Goal: Check status: Check status

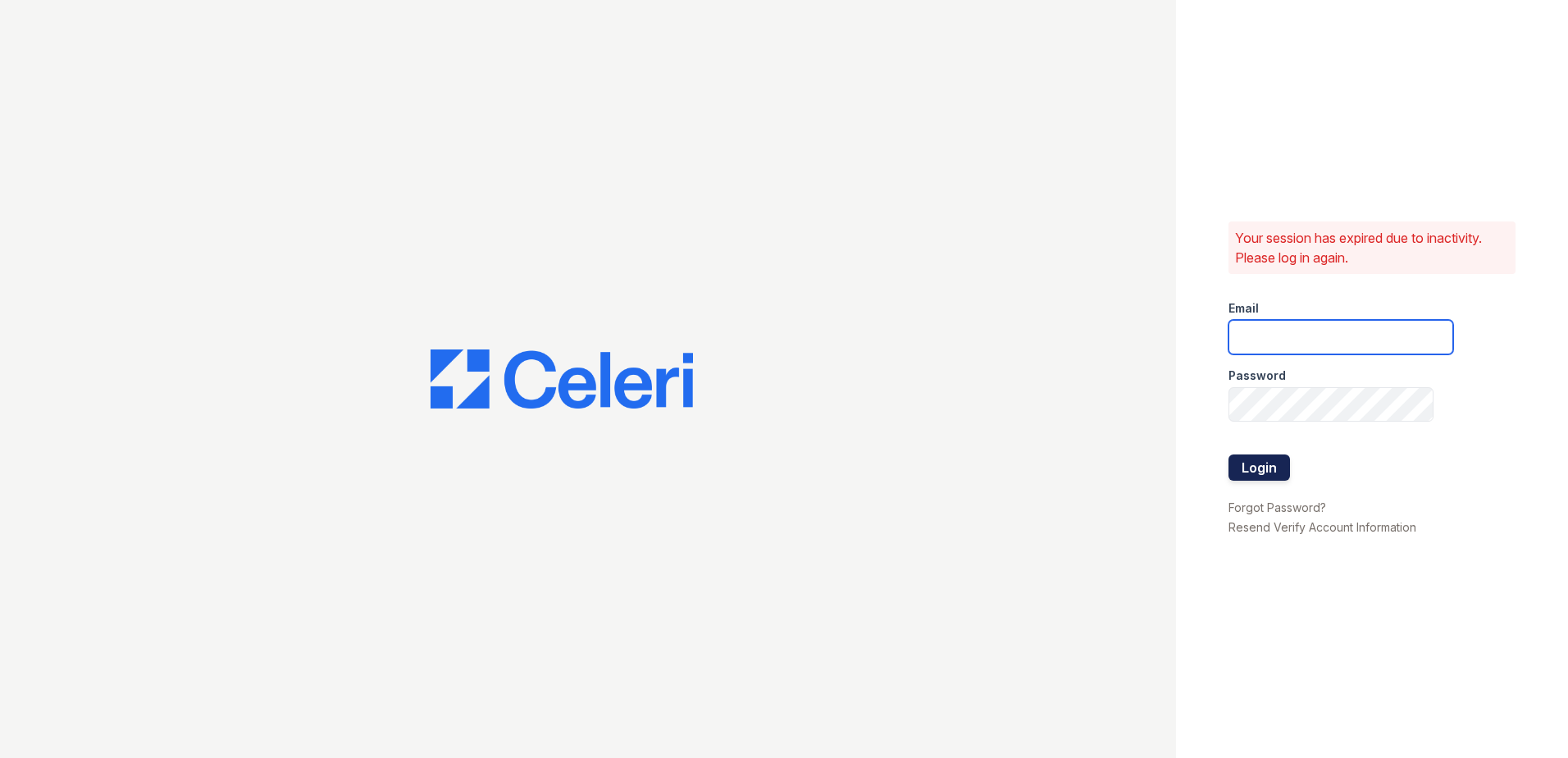
type input "arrivenorthbethesda@trinity-pm.com"
click at [1255, 474] on button "Login" at bounding box center [1259, 467] width 62 height 26
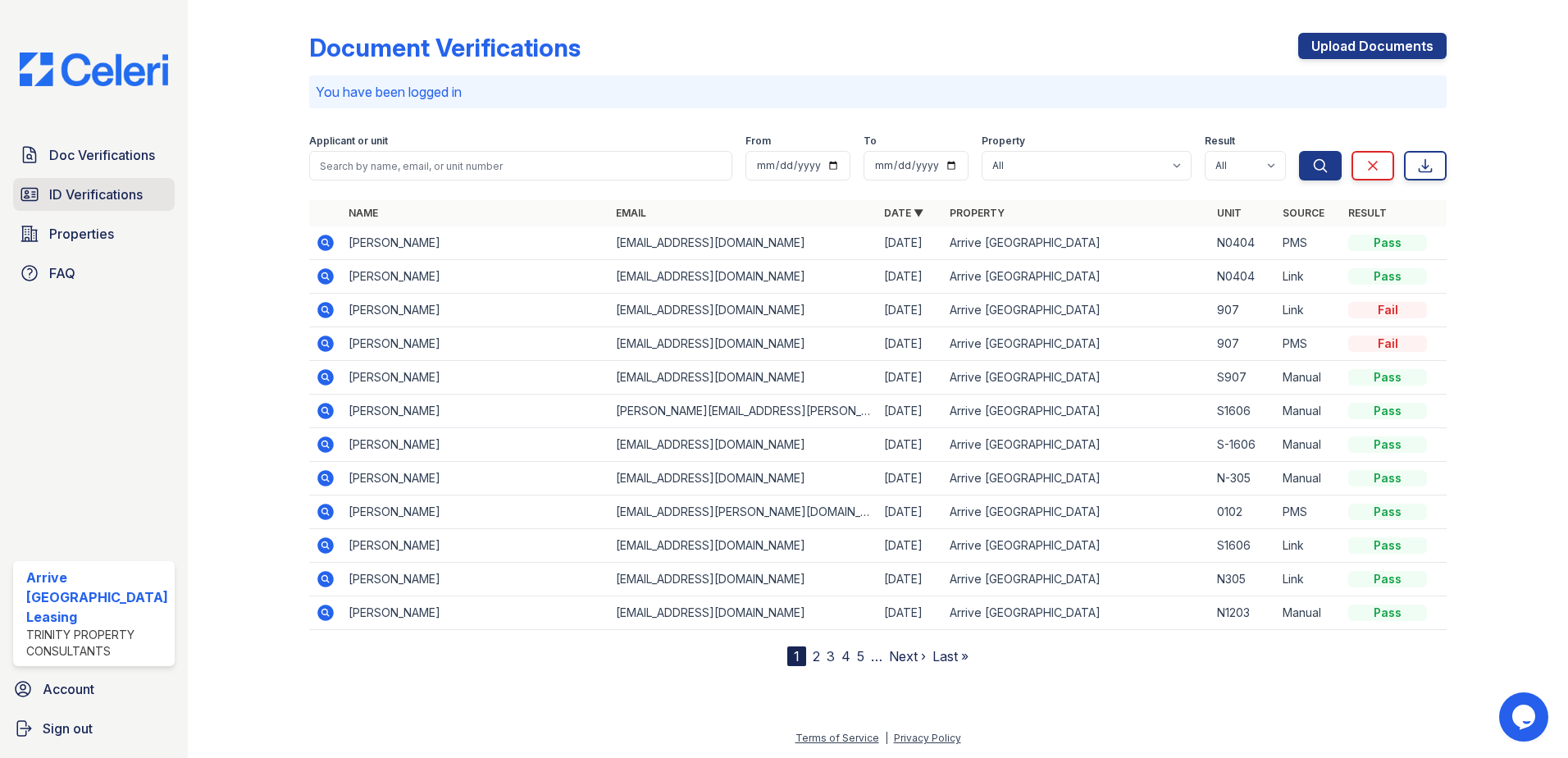
click at [100, 195] on span "ID Verifications" at bounding box center [96, 195] width 93 height 20
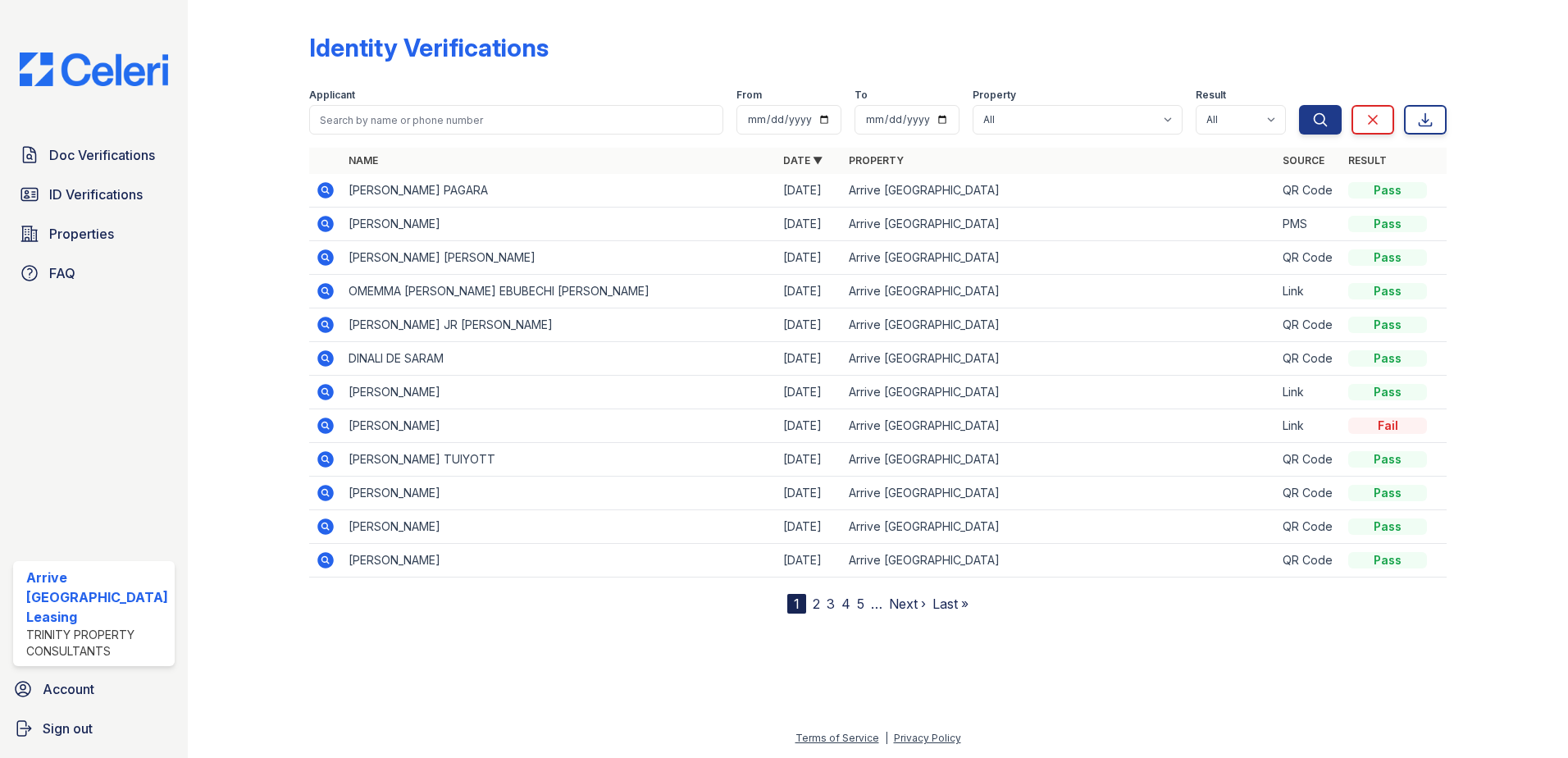
click at [819, 602] on nav "1 2 3 4 5 … Next › Last »" at bounding box center [878, 604] width 181 height 20
click at [817, 607] on link "2" at bounding box center [816, 604] width 7 height 16
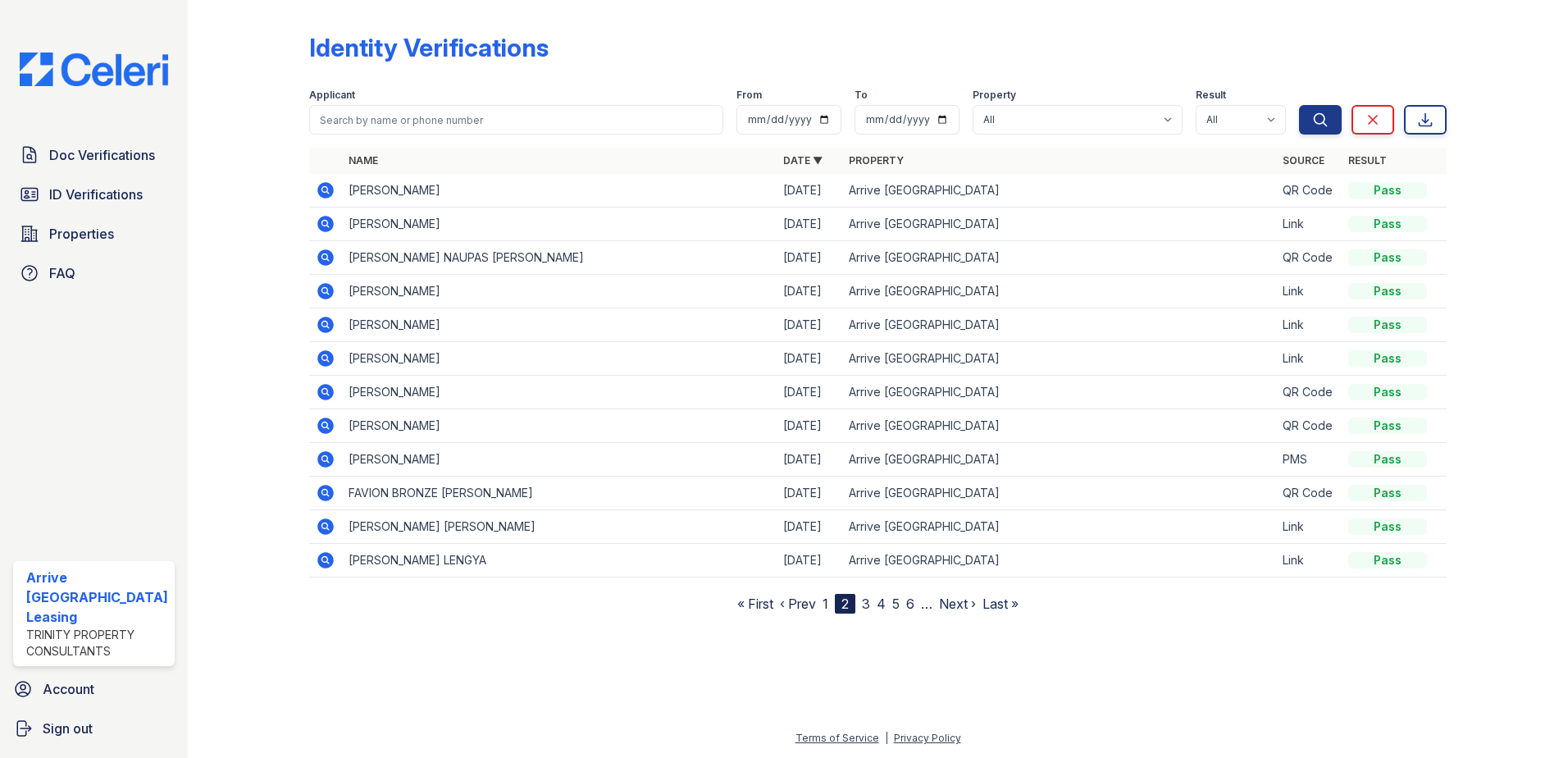
click at [867, 607] on link "3" at bounding box center [866, 604] width 8 height 16
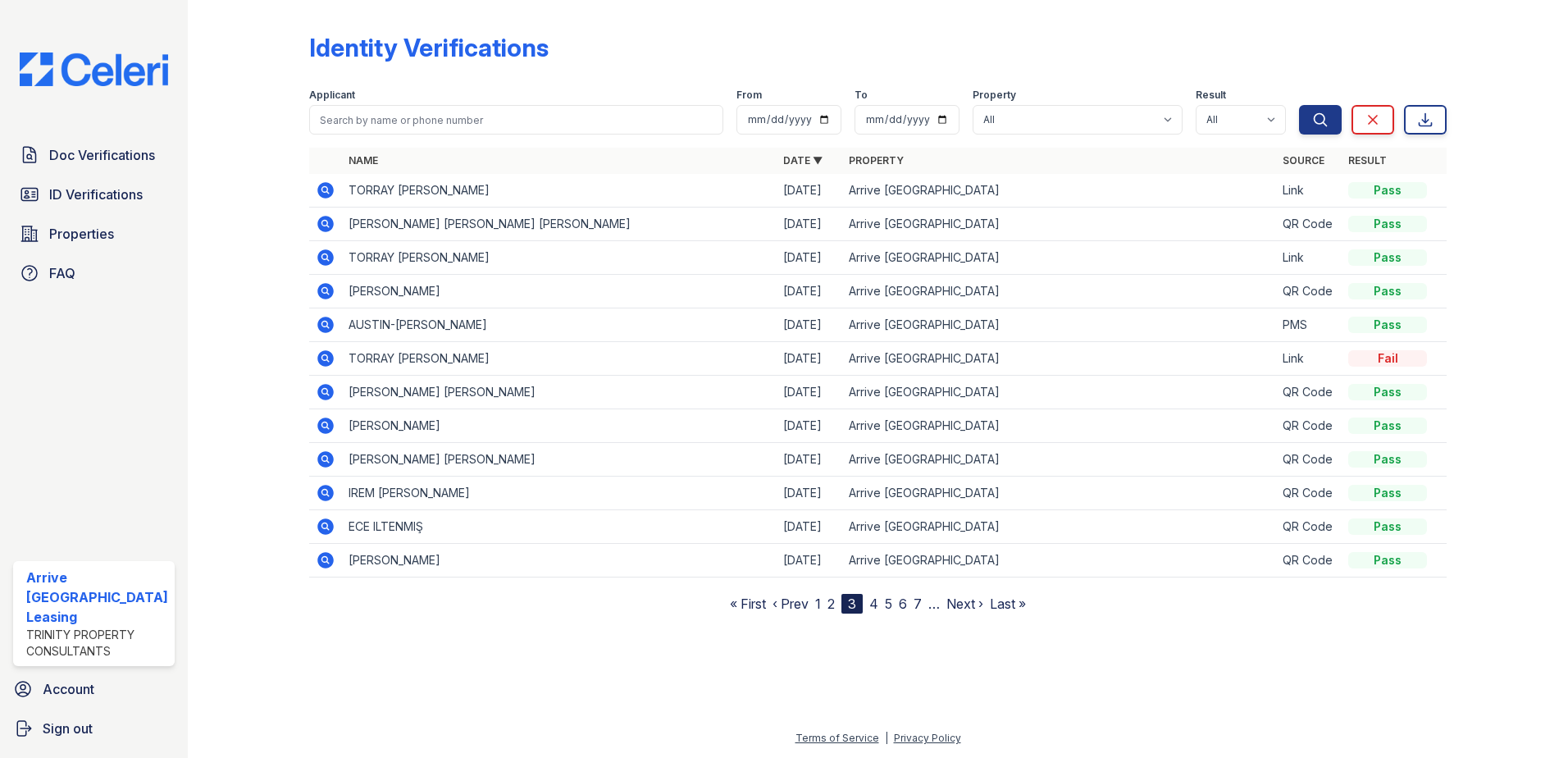
click at [830, 604] on link "2" at bounding box center [832, 604] width 7 height 16
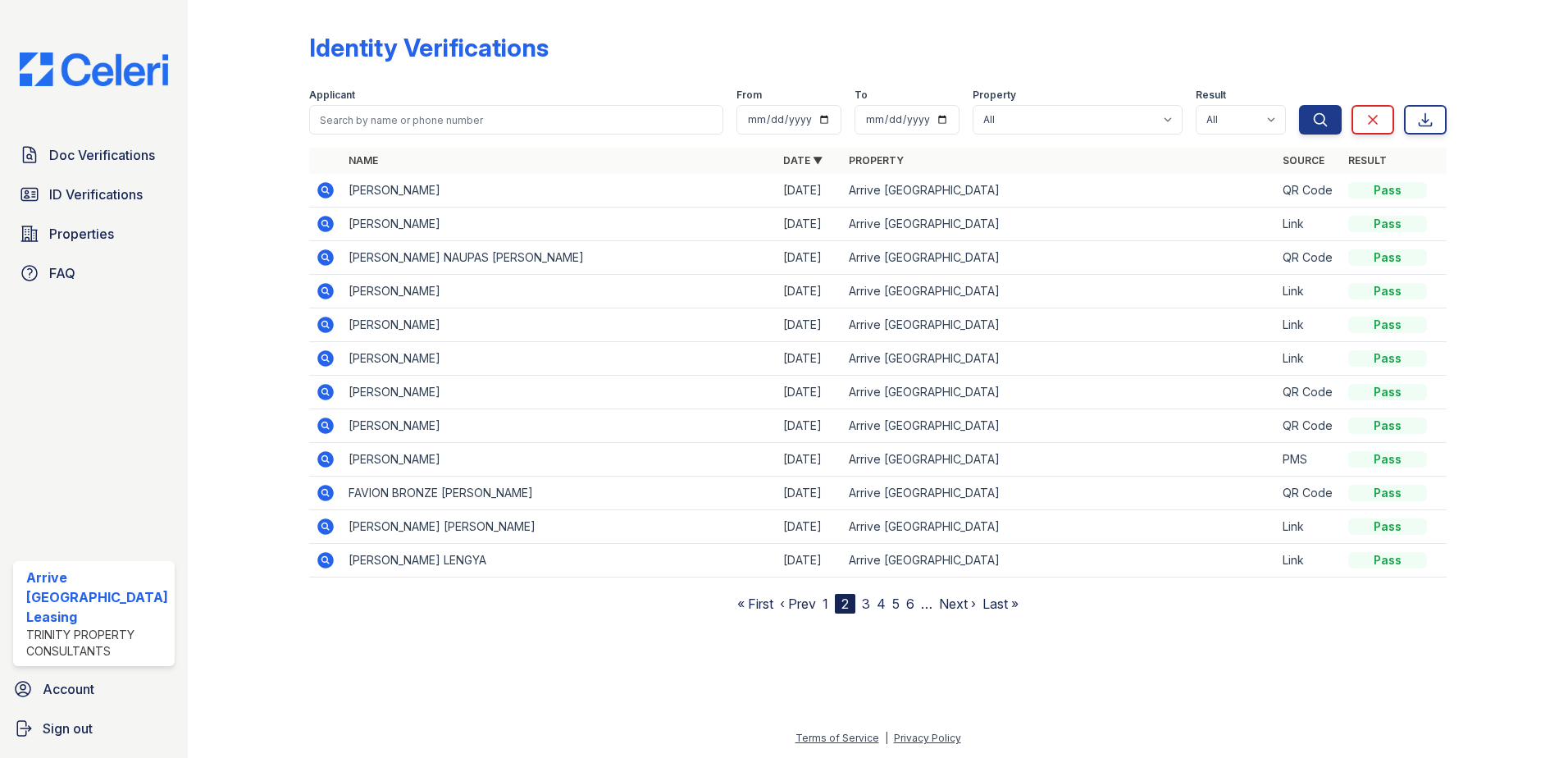
click at [824, 605] on link "1" at bounding box center [825, 604] width 5 height 16
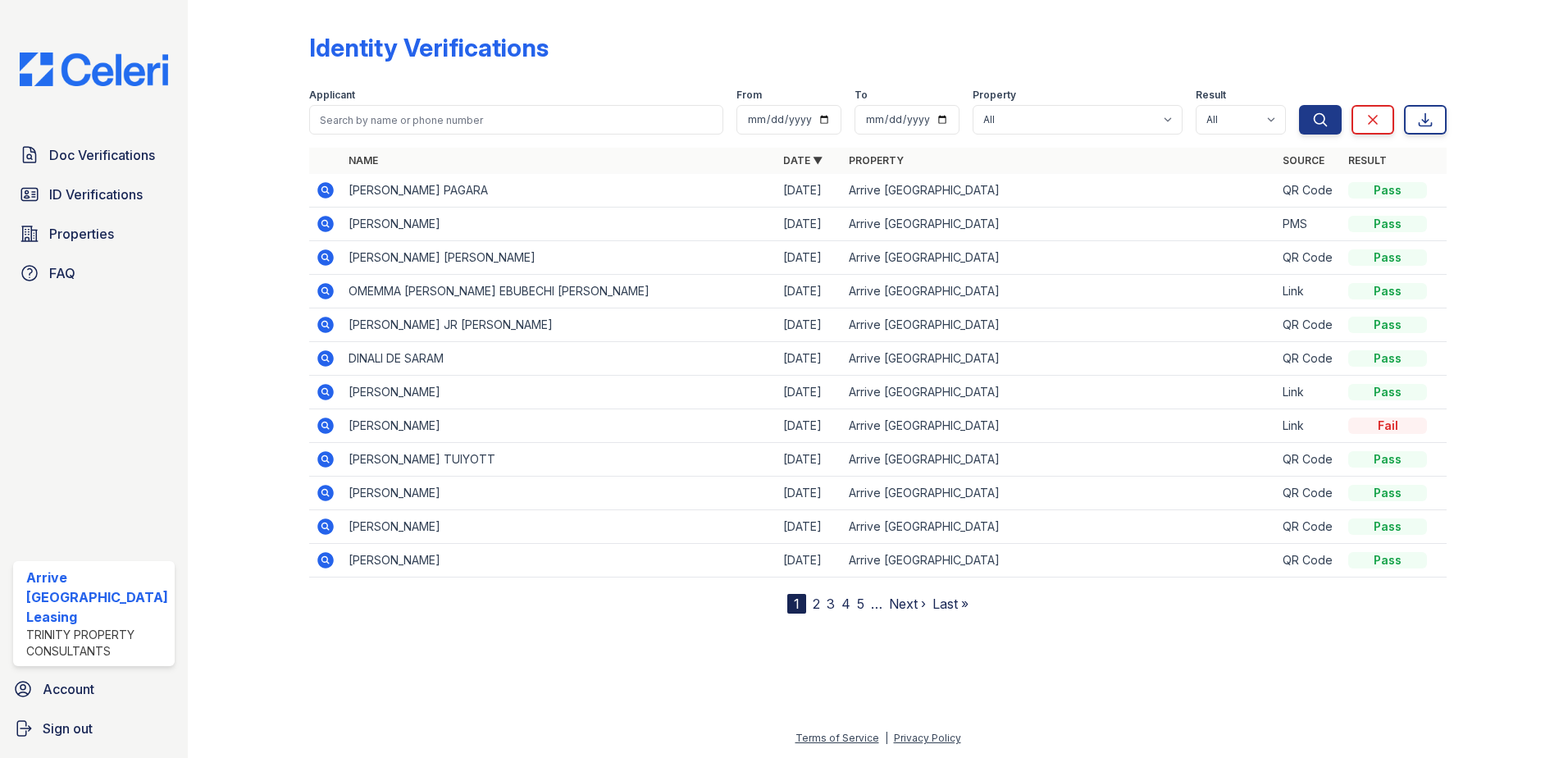
click at [322, 391] on icon at bounding box center [324, 391] width 4 height 4
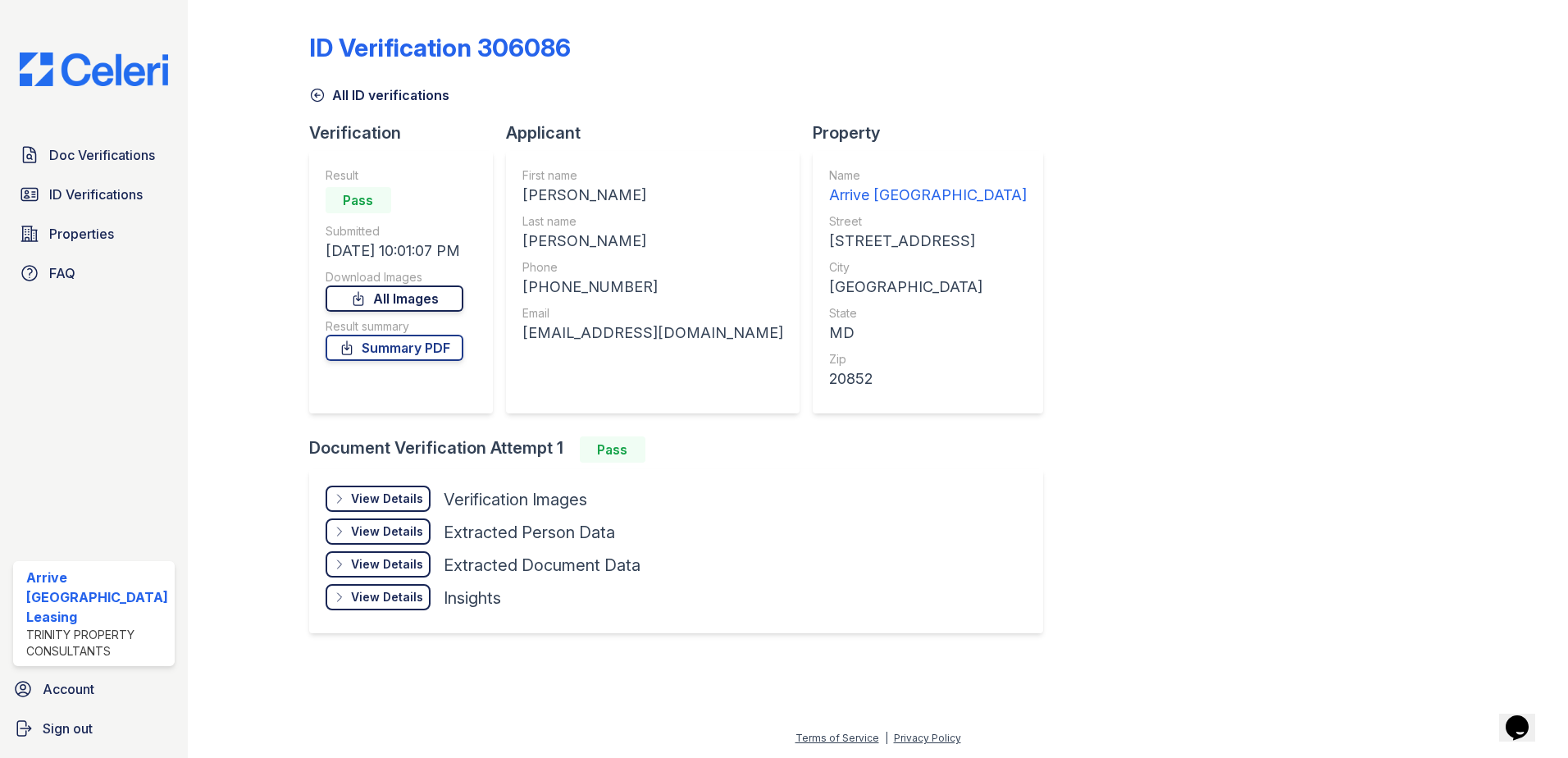
click at [429, 291] on link "All Images" at bounding box center [394, 298] width 137 height 26
click at [423, 348] on link "Summary PDF" at bounding box center [394, 348] width 137 height 26
click at [109, 232] on span "Properties" at bounding box center [82, 234] width 65 height 20
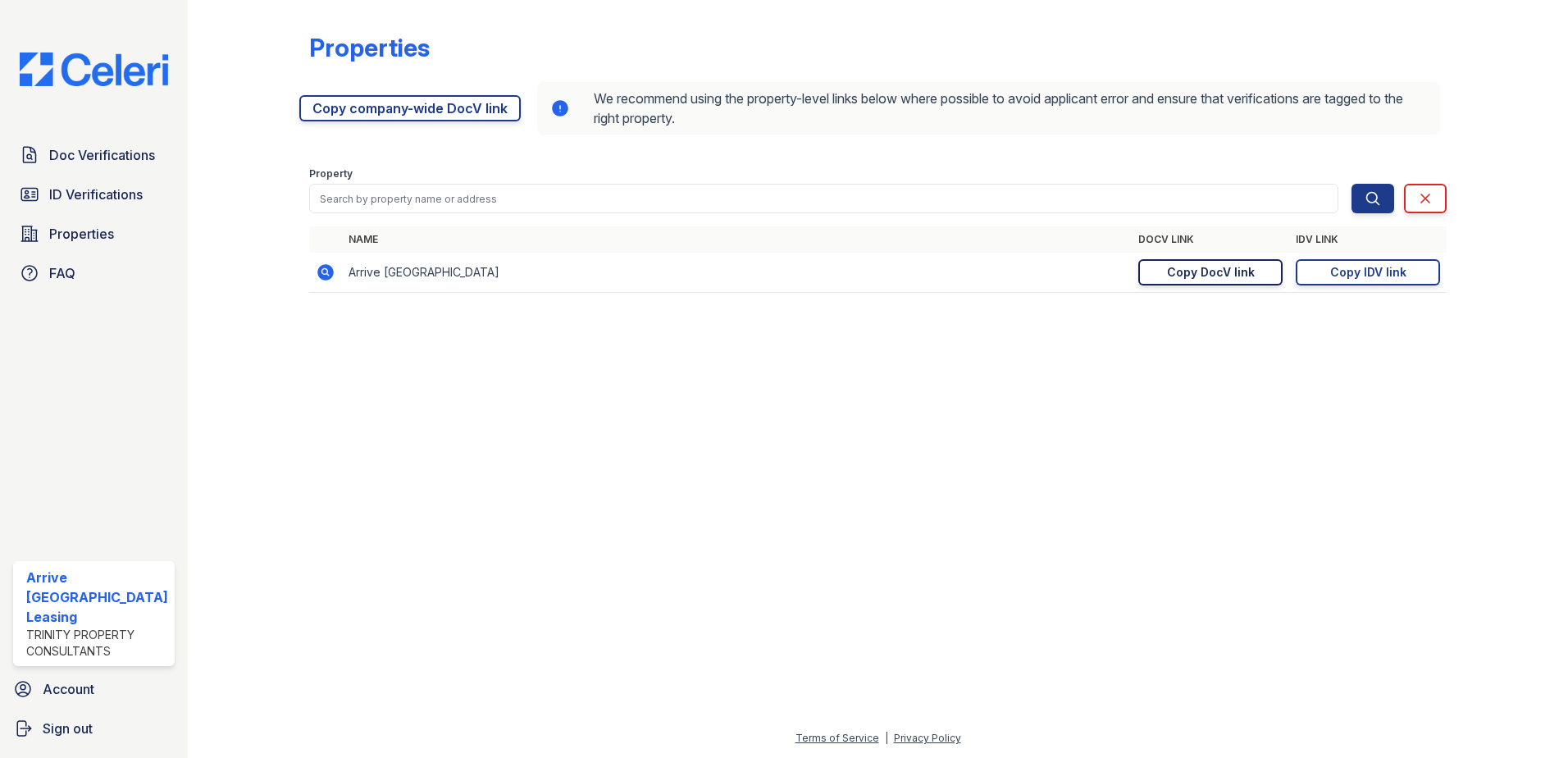
click at [1234, 271] on div "Copy DocV link" at bounding box center [1211, 272] width 88 height 16
